Goal: Task Accomplishment & Management: Complete application form

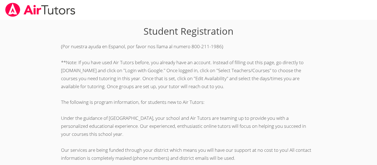
scroll to position [155, 0]
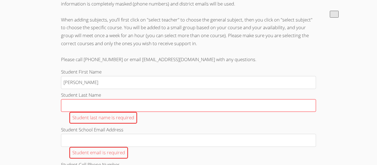
type input "[PERSON_NAME]"
click at [93, 99] on input "Student Last Name Student last name is required" at bounding box center [188, 105] width 255 height 13
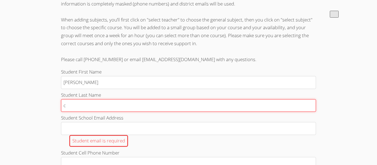
type input "[PERSON_NAME]"
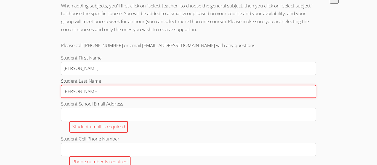
scroll to position [181, 0]
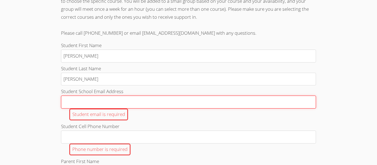
click at [112, 105] on input "Student School Email Address Student email is required" at bounding box center [188, 102] width 255 height 13
type input "[EMAIL_ADDRESS][DOMAIN_NAME]"
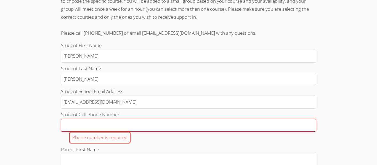
click at [115, 124] on input "Student Cell Phone Number Phone number is required" at bounding box center [188, 125] width 255 height 13
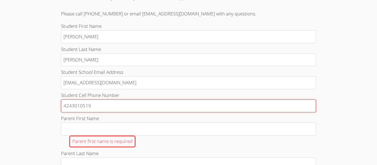
scroll to position [214, 0]
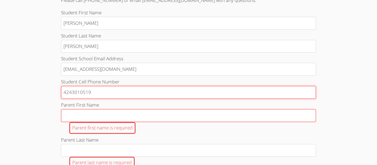
type input "4243010519"
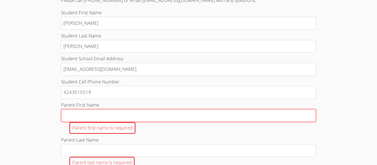
click at [85, 116] on input "Parent First Name Parent first name is required" at bounding box center [188, 115] width 255 height 13
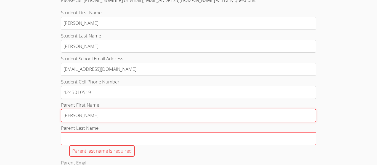
type input "[PERSON_NAME]"
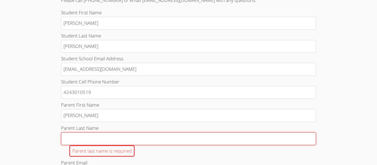
click at [82, 134] on input "Parent Last Name Parent last name is required" at bounding box center [188, 139] width 255 height 13
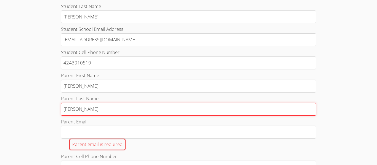
scroll to position [247, 0]
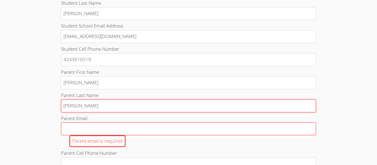
type input "[PERSON_NAME]"
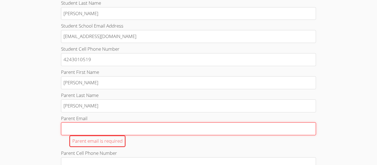
click at [65, 131] on input "Parent Email Parent email is required" at bounding box center [188, 129] width 255 height 13
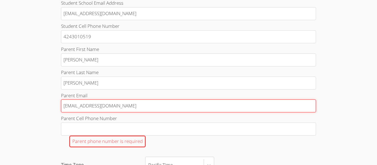
scroll to position [270, 0]
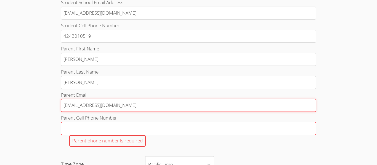
type input "[EMAIL_ADDRESS][DOMAIN_NAME]"
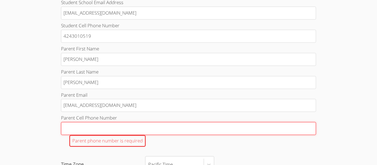
click at [71, 128] on input "Parent Cell Phone Number Parent phone number is required" at bounding box center [188, 128] width 255 height 13
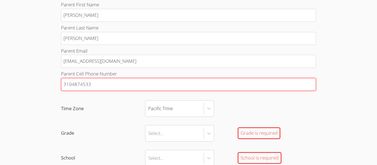
scroll to position [320, 0]
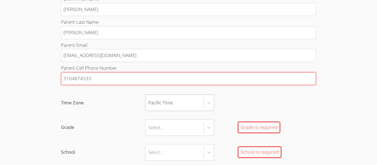
type input "3104874533"
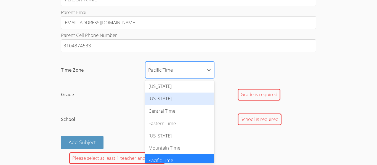
scroll to position [0, 0]
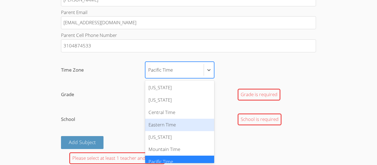
click at [174, 128] on div "Eastern Time" at bounding box center [179, 125] width 69 height 12
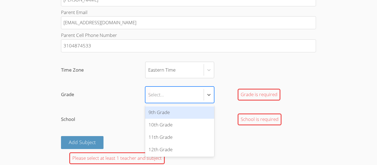
click at [159, 87] on div "Select..." at bounding box center [175, 95] width 58 height 16
click at [149, 89] on input "Grade option 9th Grade focused, 1 of 4. 4 results available. Use Up and Down to…" at bounding box center [148, 95] width 1 height 13
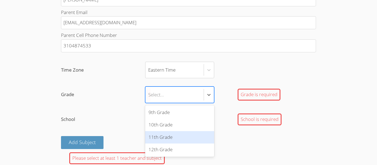
click at [171, 139] on div "11th Grade" at bounding box center [179, 137] width 69 height 12
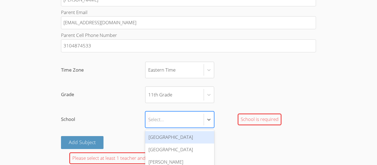
scroll to position [372, 0]
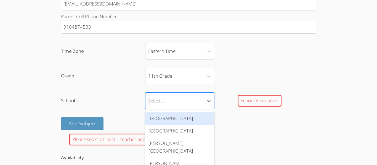
click at [168, 122] on div "[GEOGRAPHIC_DATA]" at bounding box center [179, 119] width 69 height 12
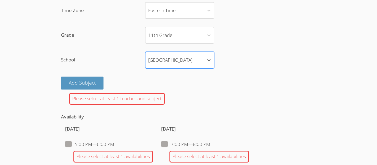
scroll to position [416, 0]
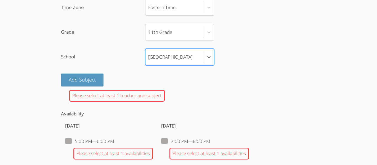
click at [127, 99] on div "Please select at least 1 teacher and subject" at bounding box center [117, 96] width 96 height 12
click at [126, 99] on div "Please select at least 1 teacher and subject" at bounding box center [117, 96] width 96 height 12
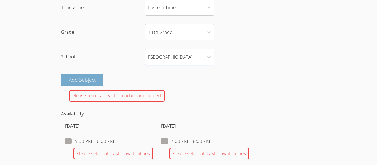
click at [93, 84] on button "Add Subject" at bounding box center [82, 80] width 43 height 13
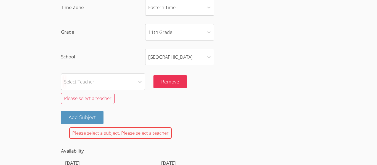
click at [99, 85] on div "Select Teacher Remove Please select a teacher" at bounding box center [188, 90] width 255 height 33
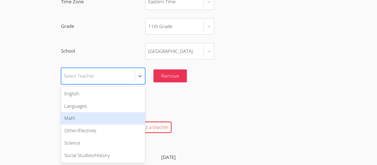
click at [115, 120] on div "Math" at bounding box center [103, 118] width 84 height 12
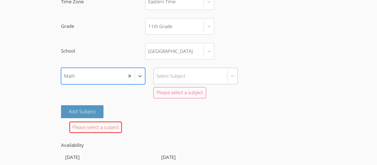
click at [168, 80] on div "Select Subject" at bounding box center [196, 76] width 84 height 17
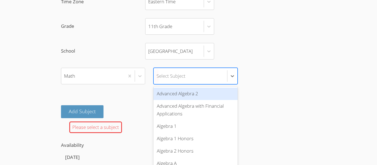
scroll to position [428, 0]
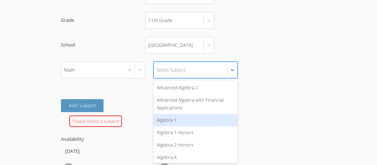
click at [127, 116] on div "Please select a subject" at bounding box center [188, 122] width 255 height 12
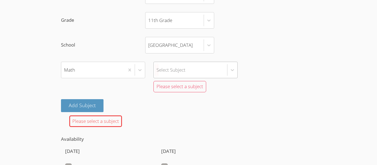
click at [205, 67] on div "Select Subject" at bounding box center [190, 70] width 73 height 16
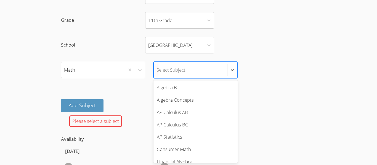
scroll to position [80, 0]
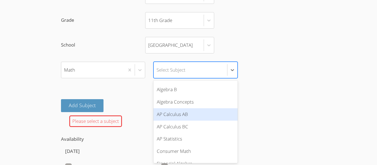
click at [136, 101] on div "Add Subject" at bounding box center [188, 105] width 255 height 13
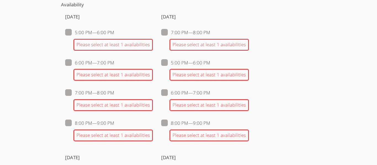
scroll to position [560, 0]
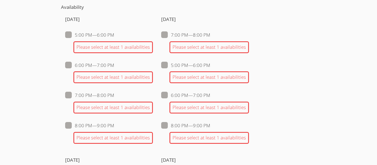
click at [114, 51] on div "Please select at least 1 availabilities" at bounding box center [113, 47] width 80 height 12
click at [109, 45] on div "Please select at least 1 availabilities" at bounding box center [113, 47] width 80 height 12
click at [110, 49] on div "Please select at least 1 availabilities" at bounding box center [113, 47] width 80 height 12
click at [111, 52] on div "Please select at least 1 availabilities" at bounding box center [113, 47] width 80 height 12
click at [114, 34] on span at bounding box center [114, 35] width 0 height 6
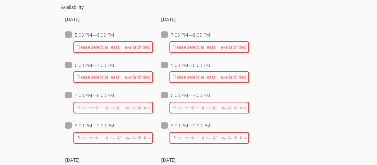
click at [114, 34] on input "5:00 PM — 6:00 PM" at bounding box center [116, 33] width 5 height 5
checkbox input "true"
checkbox input "false"
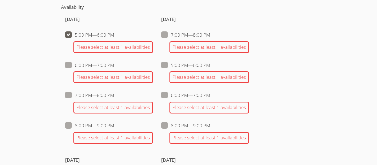
checkbox input "false"
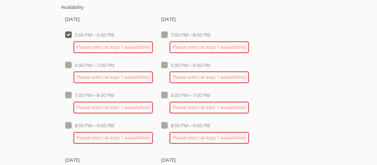
checkbox input "false"
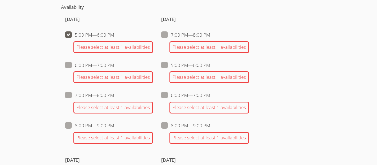
checkbox input "false"
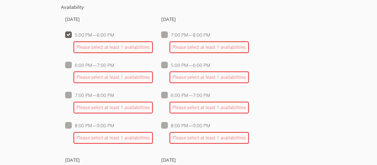
checkbox input "false"
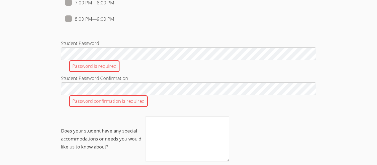
scroll to position [711, 0]
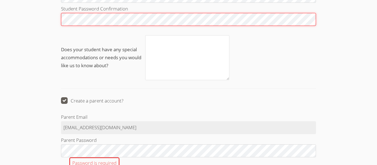
scroll to position [769, 0]
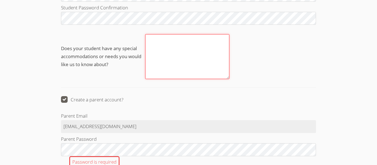
click at [161, 54] on textarea "Does your student have any special accommodations or needs you would like us to…" at bounding box center [187, 56] width 84 height 45
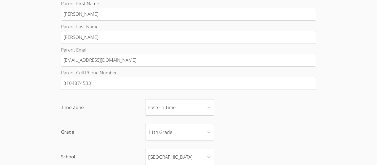
scroll to position [300, 0]
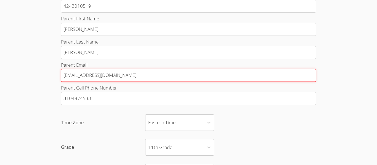
click at [111, 77] on input "[EMAIL_ADDRESS][DOMAIN_NAME]" at bounding box center [188, 75] width 255 height 13
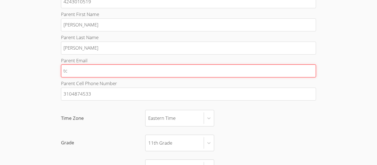
type input "t"
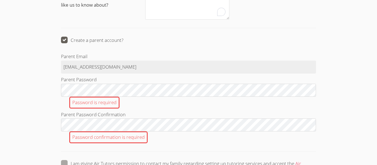
scroll to position [901, 0]
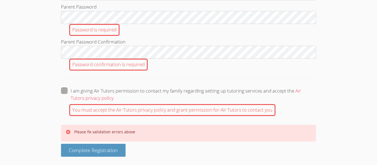
type input "[EMAIL_ADDRESS][DOMAIN_NAME]"
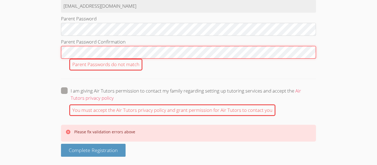
scroll to position [878, 0]
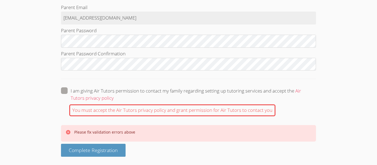
click at [114, 95] on span at bounding box center [114, 98] width 0 height 6
click at [114, 88] on input "I am giving Air Tutors permission to contact my family regarding setting up tut…" at bounding box center [116, 90] width 5 height 5
checkbox input "true"
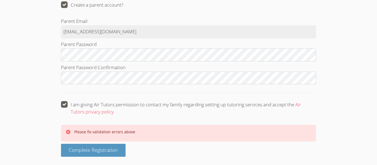
scroll to position [864, 0]
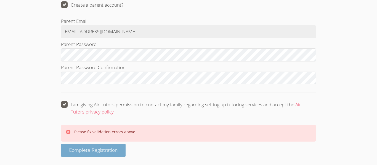
click at [101, 152] on span "Complete Registration" at bounding box center [93, 150] width 49 height 7
click at [101, 151] on span "Complete Registration" at bounding box center [93, 150] width 49 height 7
click at [102, 151] on span "Complete Registration" at bounding box center [93, 150] width 49 height 7
click at [83, 153] on span "Complete Registration" at bounding box center [93, 150] width 49 height 7
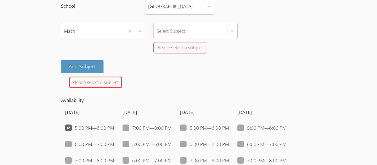
scroll to position [467, 0]
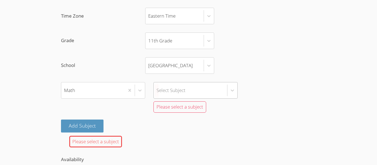
click at [164, 91] on div "Select Subject" at bounding box center [196, 90] width 84 height 17
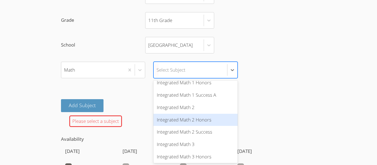
scroll to position [198, 0]
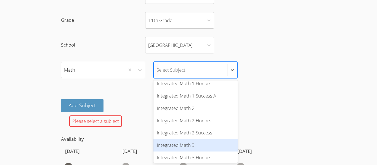
click at [182, 143] on div "Integrated Math 3" at bounding box center [196, 145] width 84 height 12
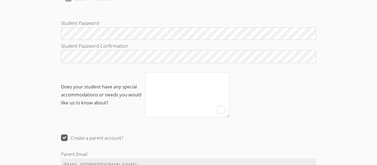
scroll to position [812, 0]
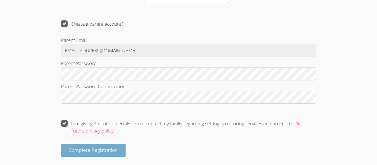
click at [108, 150] on span "Complete Registration" at bounding box center [93, 150] width 49 height 7
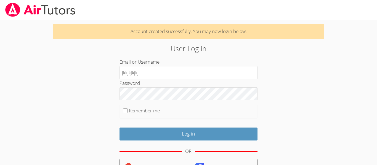
type input "jkkjkjkjkj"
